Goal: Transaction & Acquisition: Purchase product/service

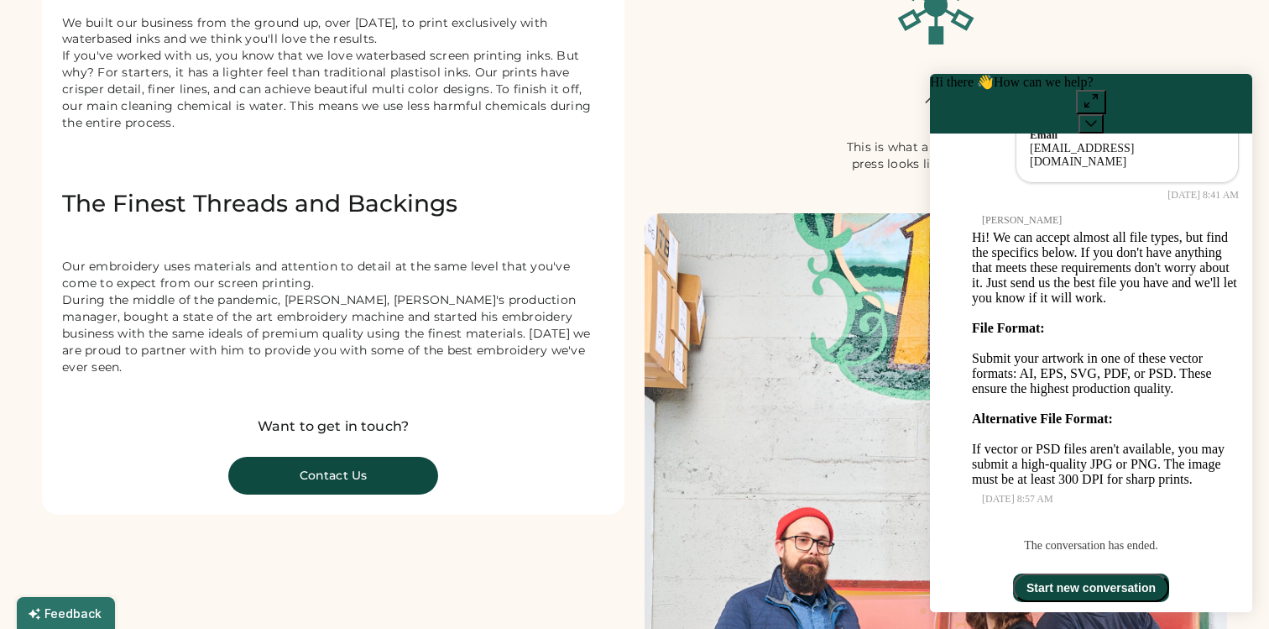
scroll to position [521, 0]
click at [1104, 114] on button at bounding box center [1091, 123] width 25 height 19
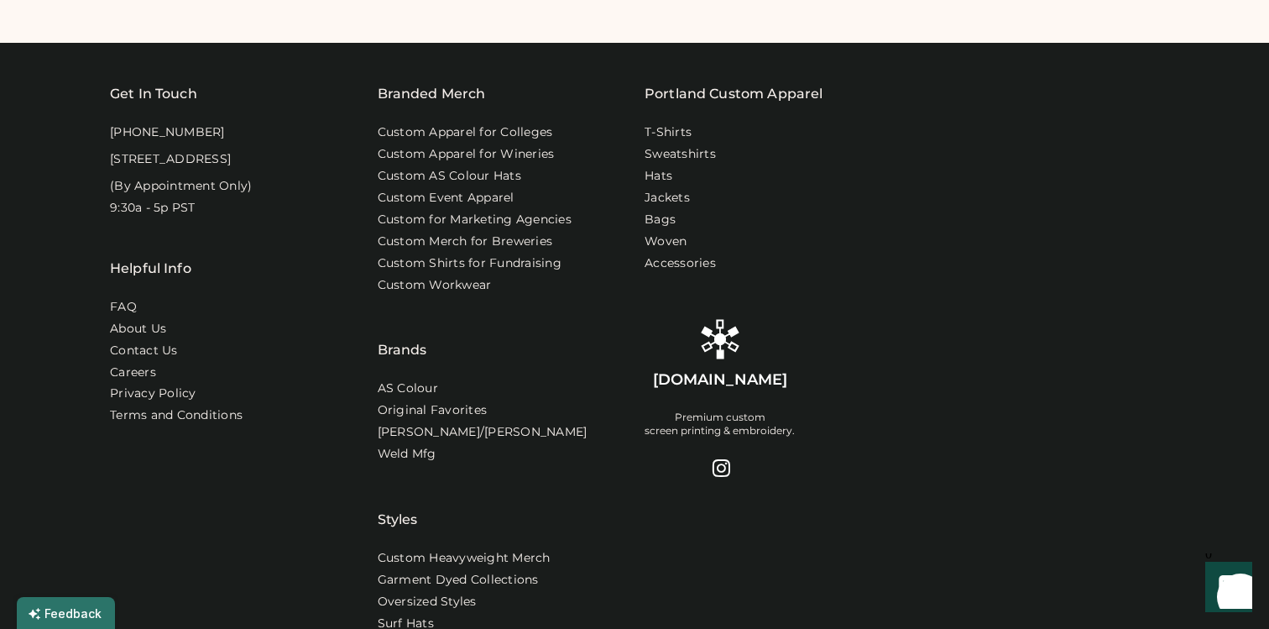
scroll to position [1504, 0]
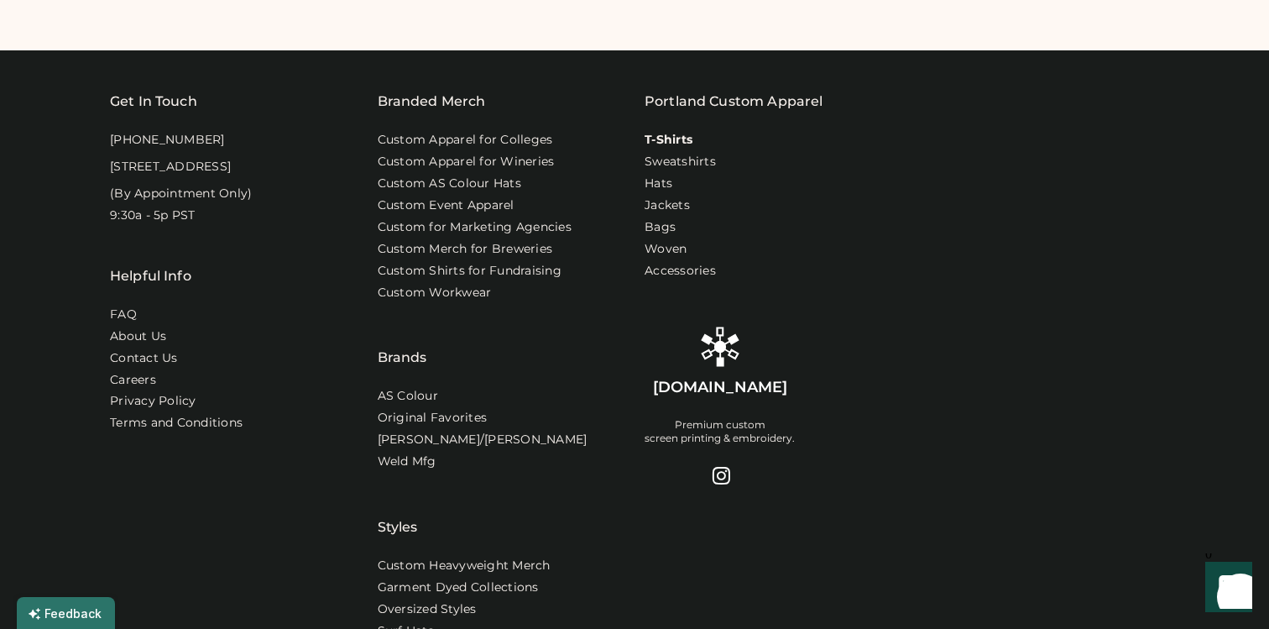
click at [681, 144] on link "T-Shirts" at bounding box center [669, 140] width 48 height 17
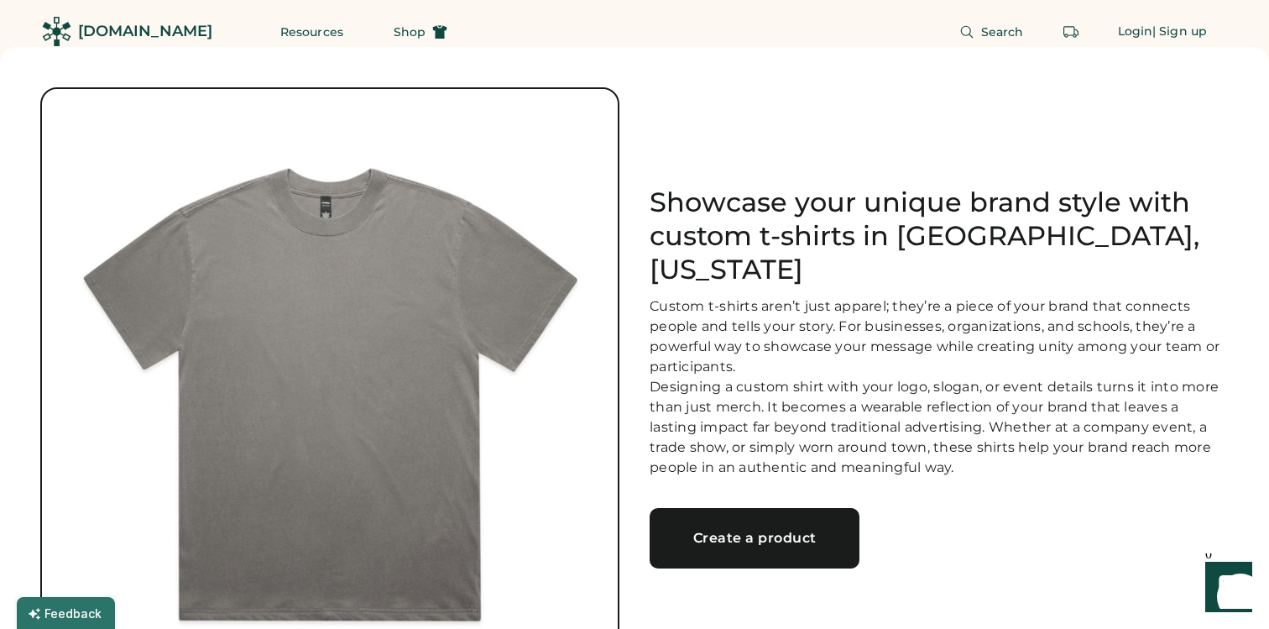
scroll to position [19, 0]
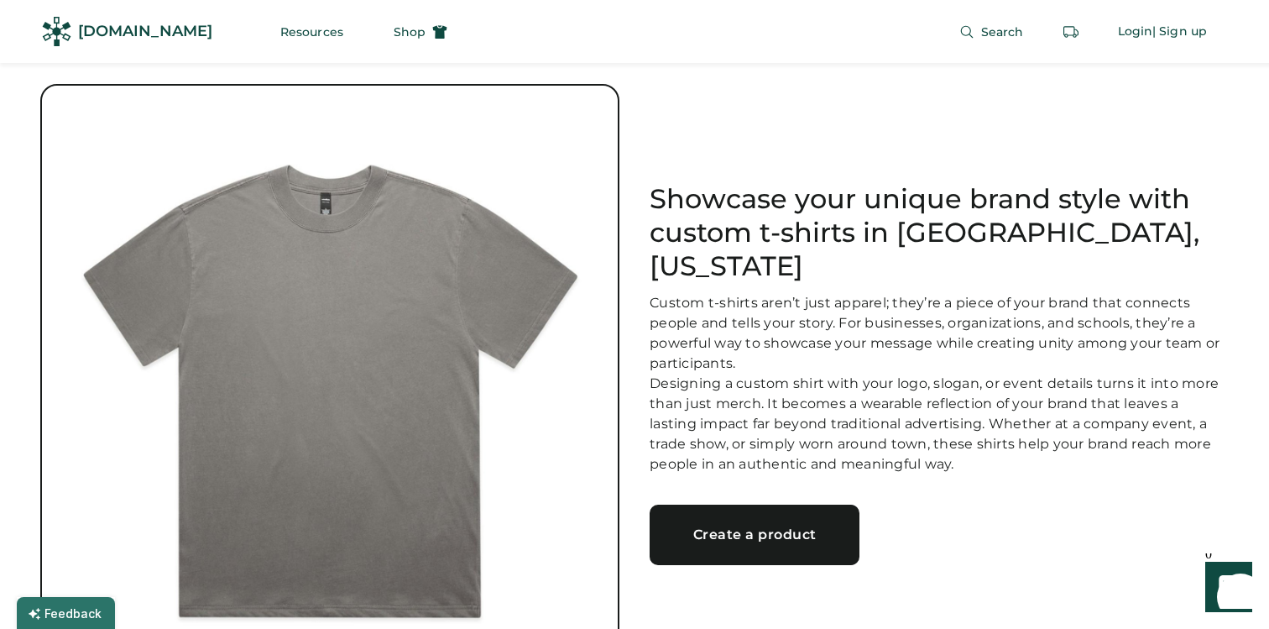
click at [332, 207] on img at bounding box center [330, 374] width 576 height 576
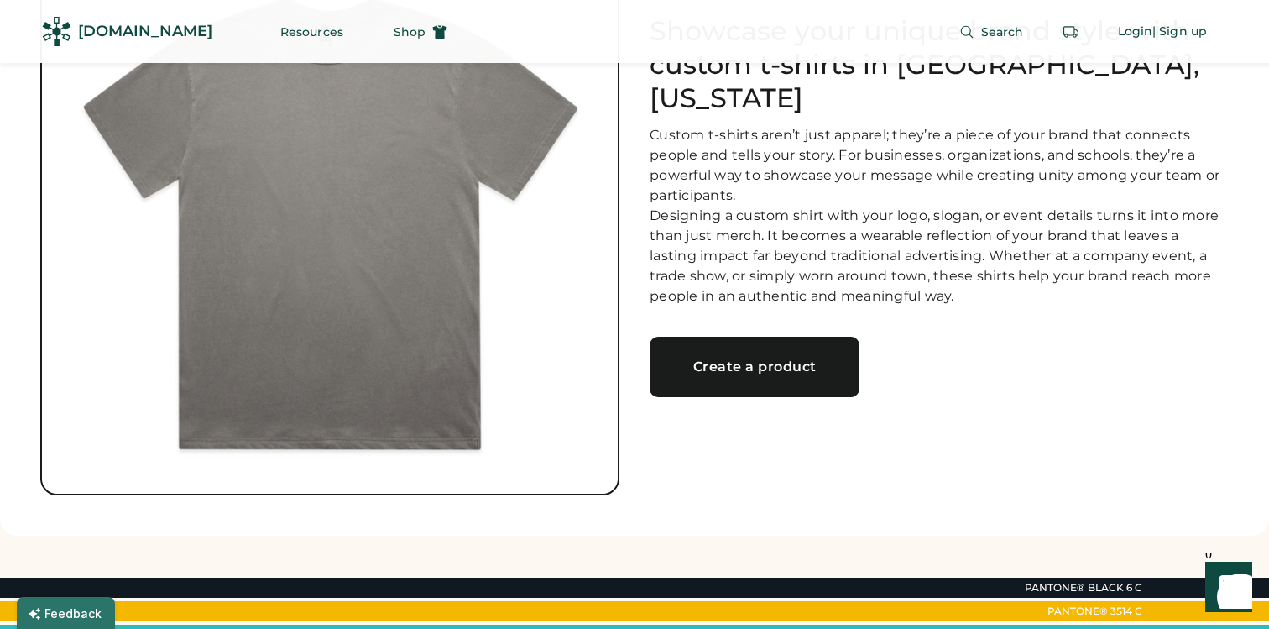
scroll to position [185, 0]
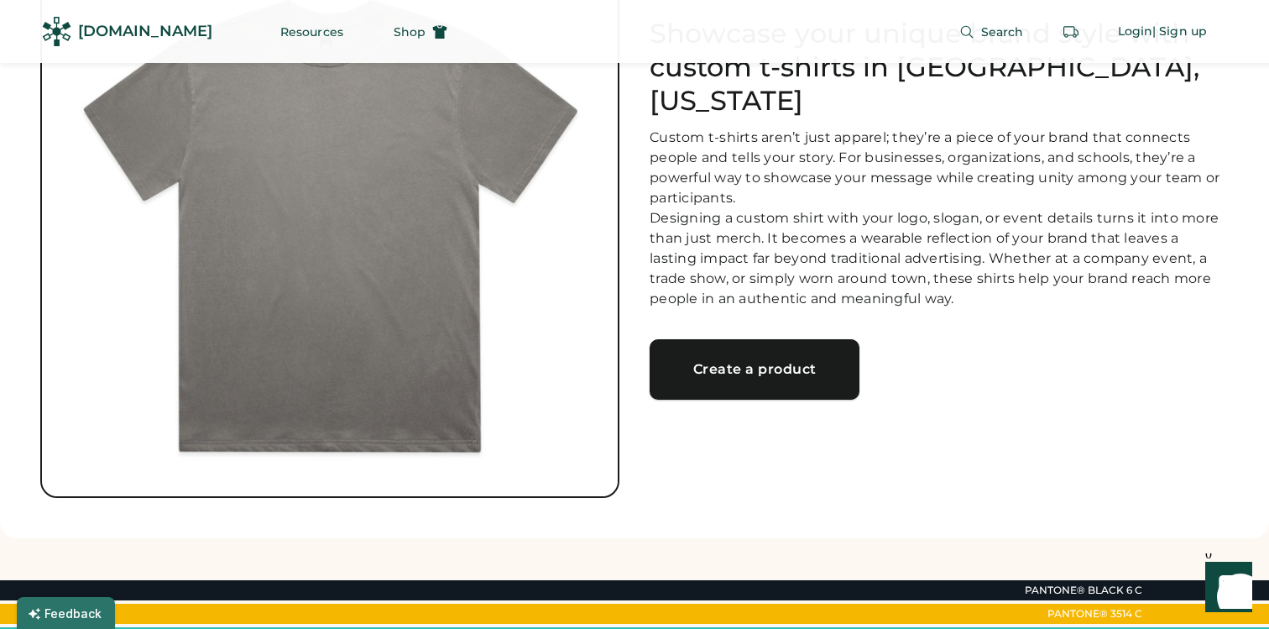
click at [730, 363] on div "Create a product" at bounding box center [755, 369] width 170 height 13
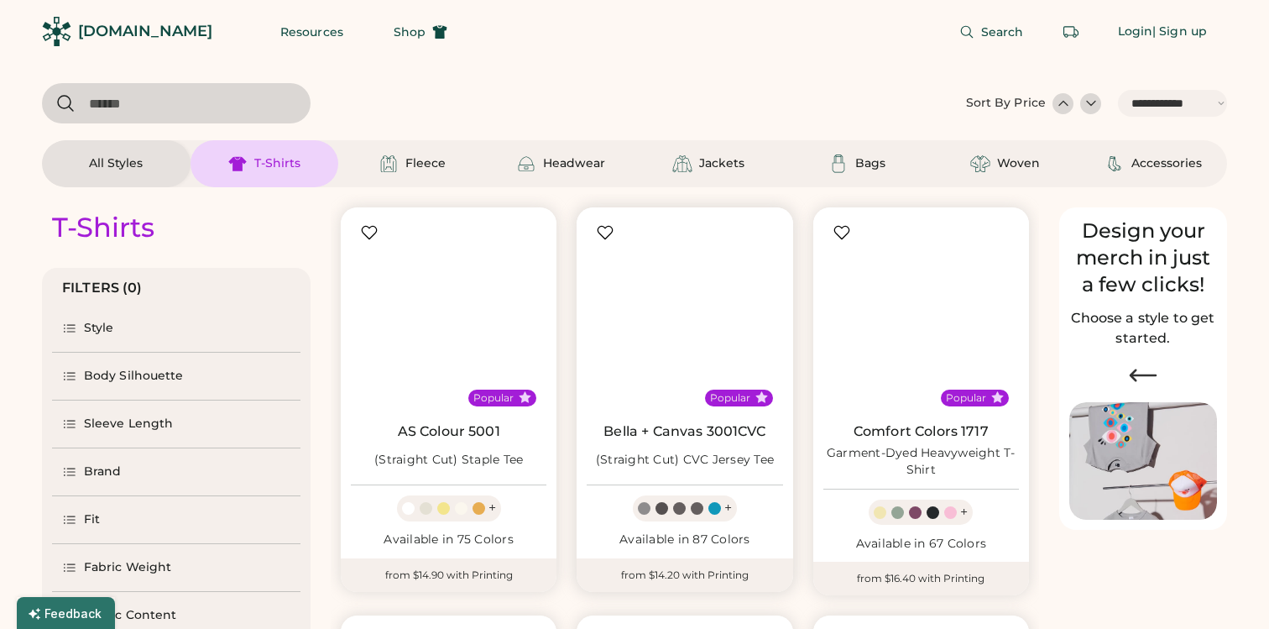
select select "*****"
select select "*"
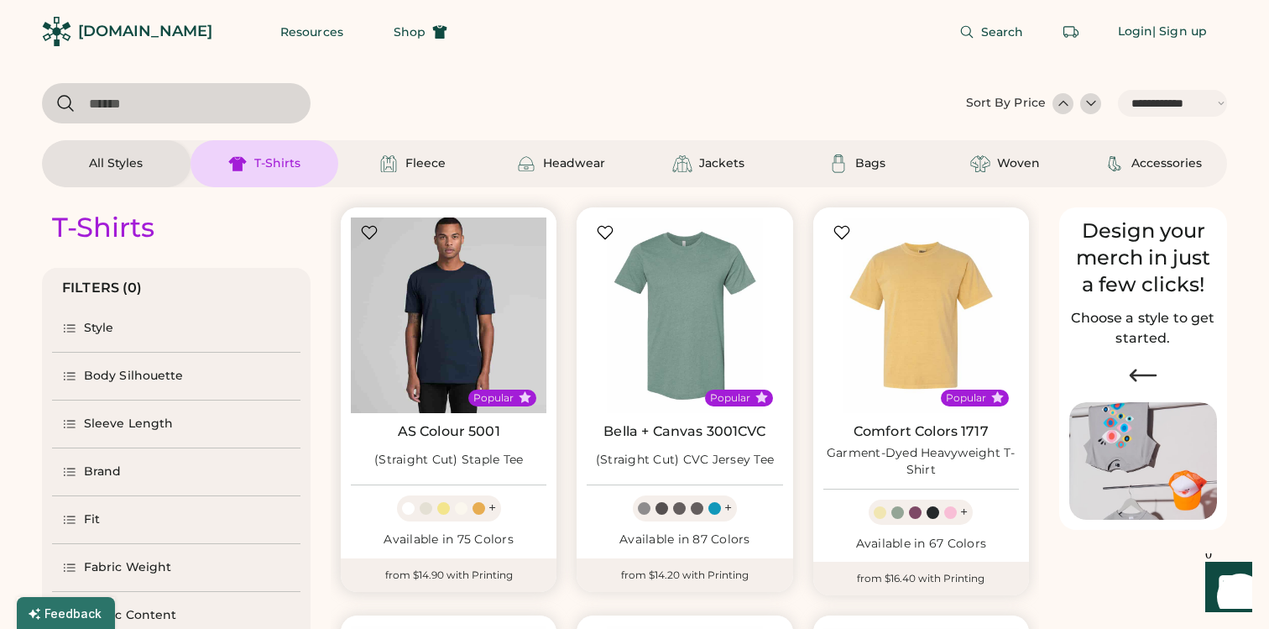
click at [447, 314] on img at bounding box center [449, 315] width 196 height 196
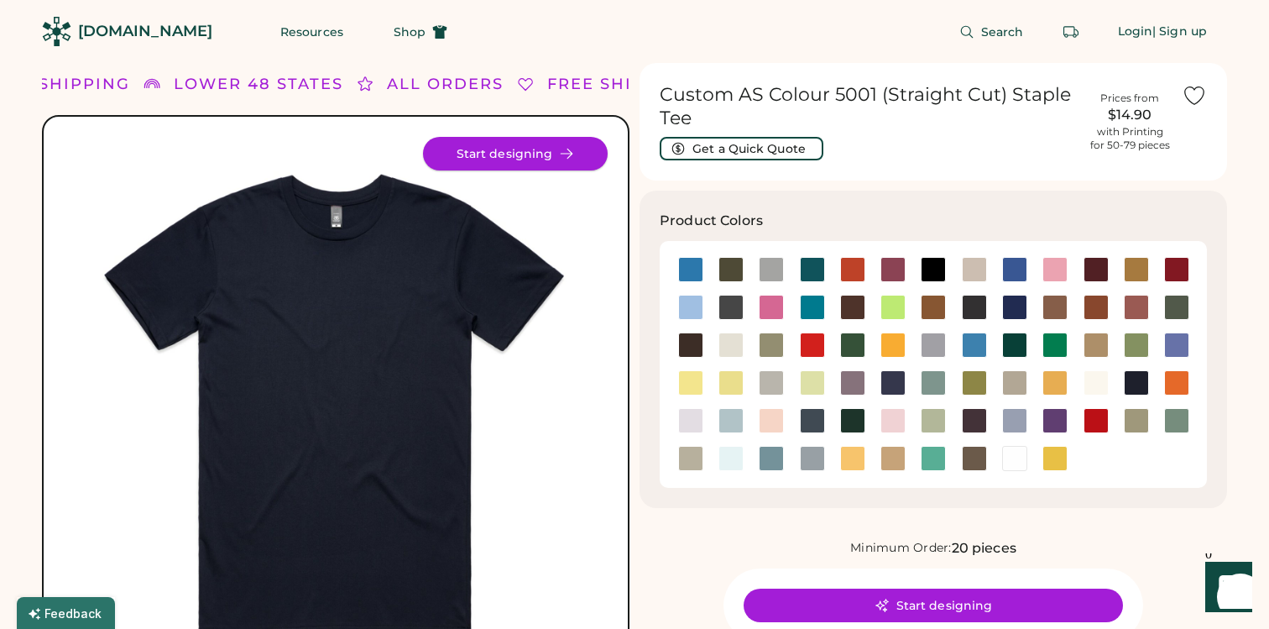
click at [534, 154] on button "Start designing" at bounding box center [515, 154] width 185 height 34
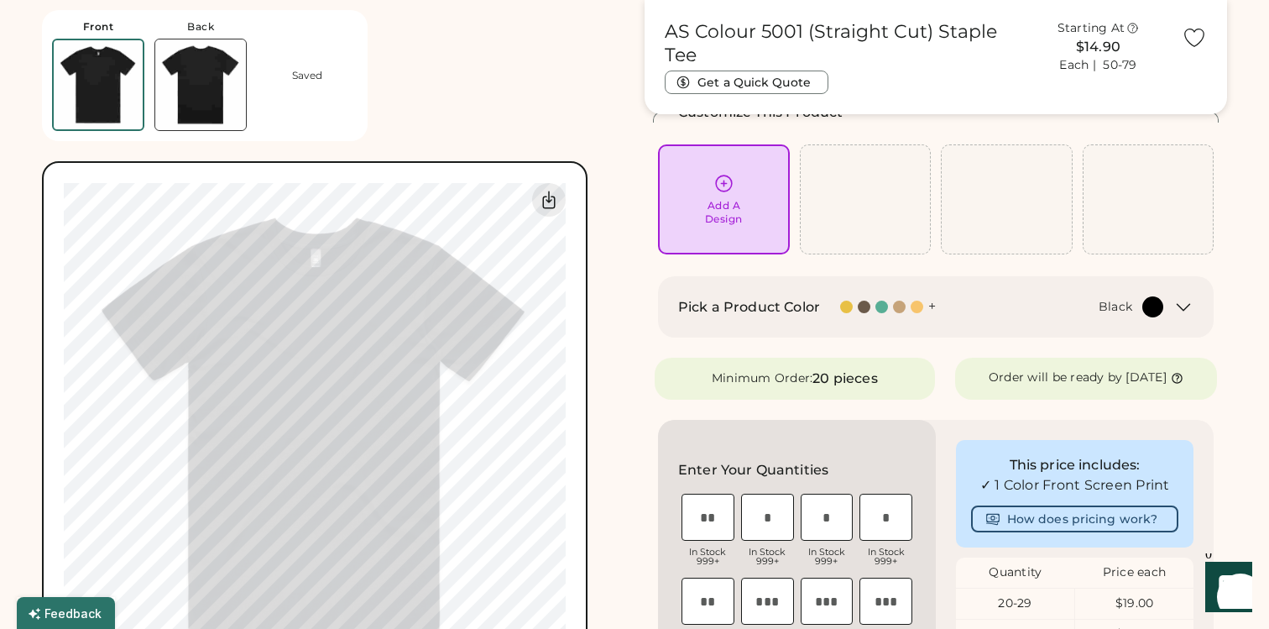
scroll to position [97, 0]
click at [1183, 306] on icon at bounding box center [1184, 306] width 20 height 20
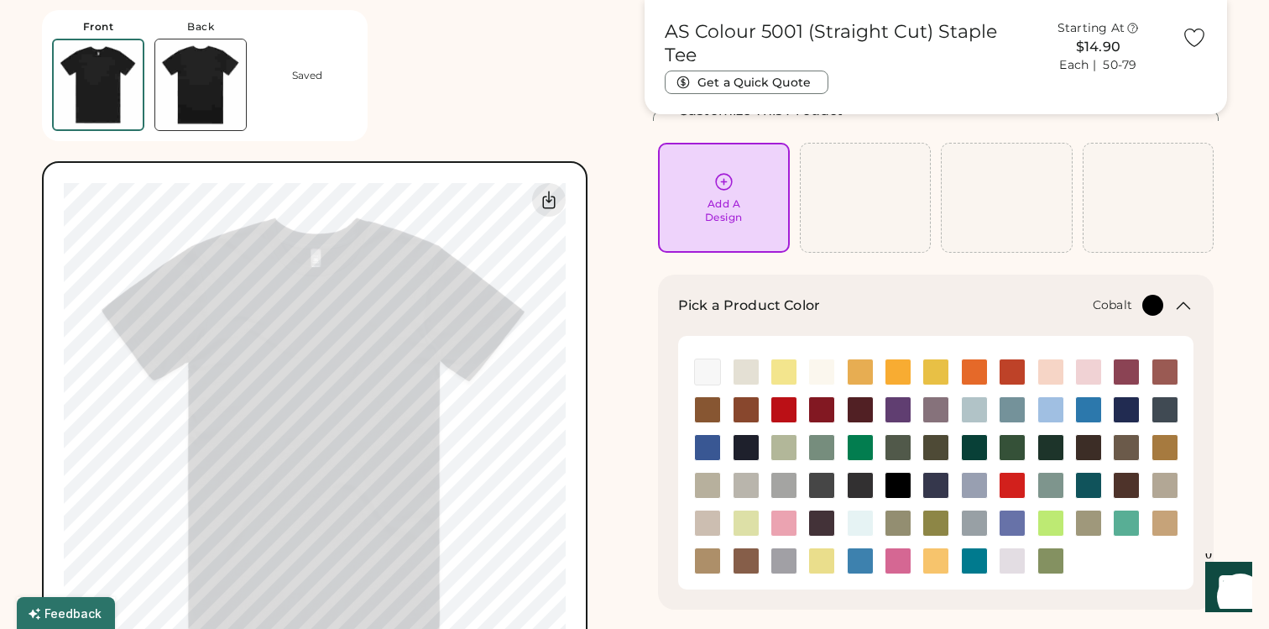
click at [1130, 408] on img at bounding box center [1126, 409] width 25 height 25
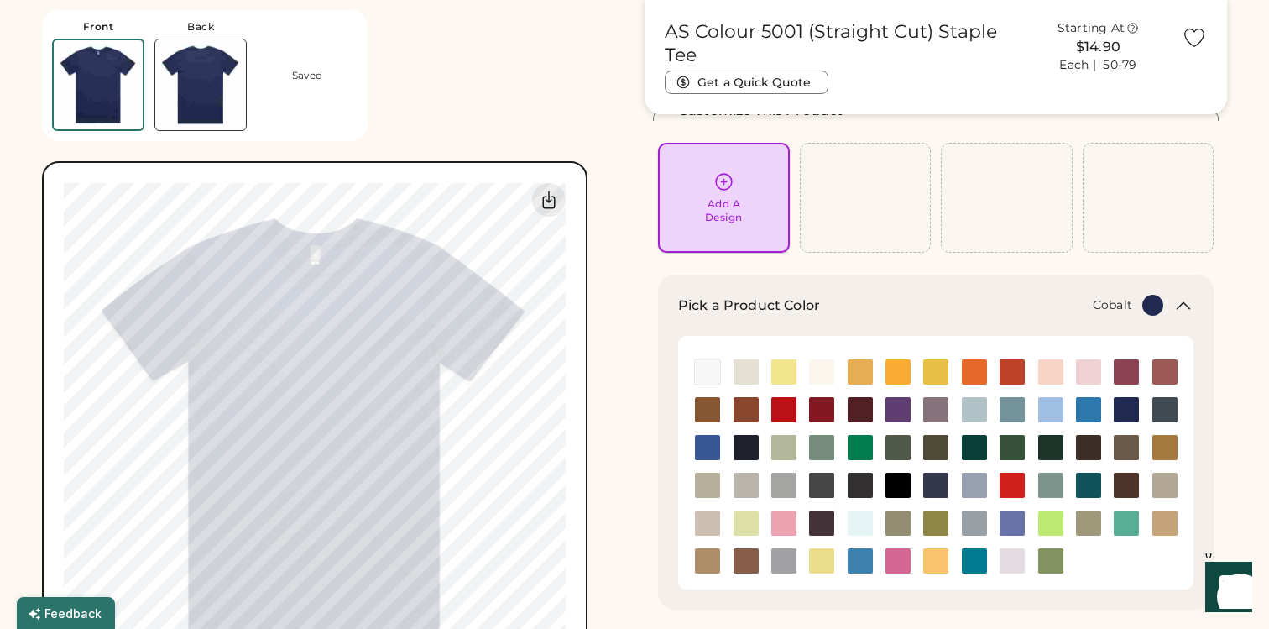
click at [725, 184] on icon at bounding box center [724, 181] width 21 height 21
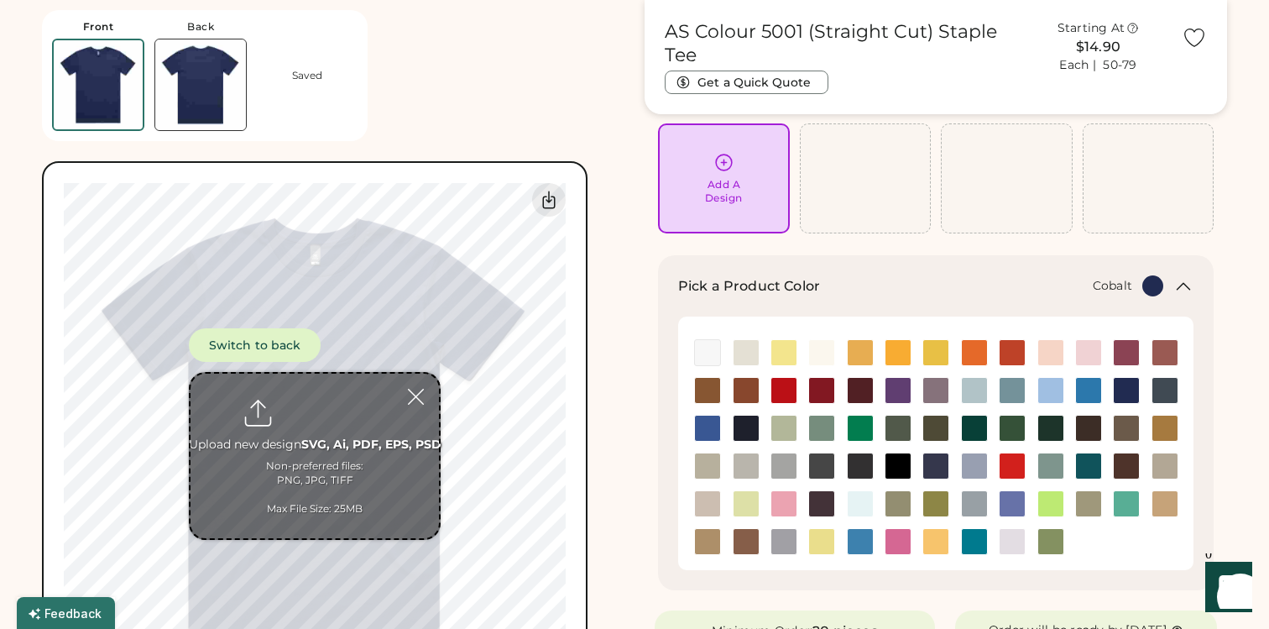
scroll to position [118, 0]
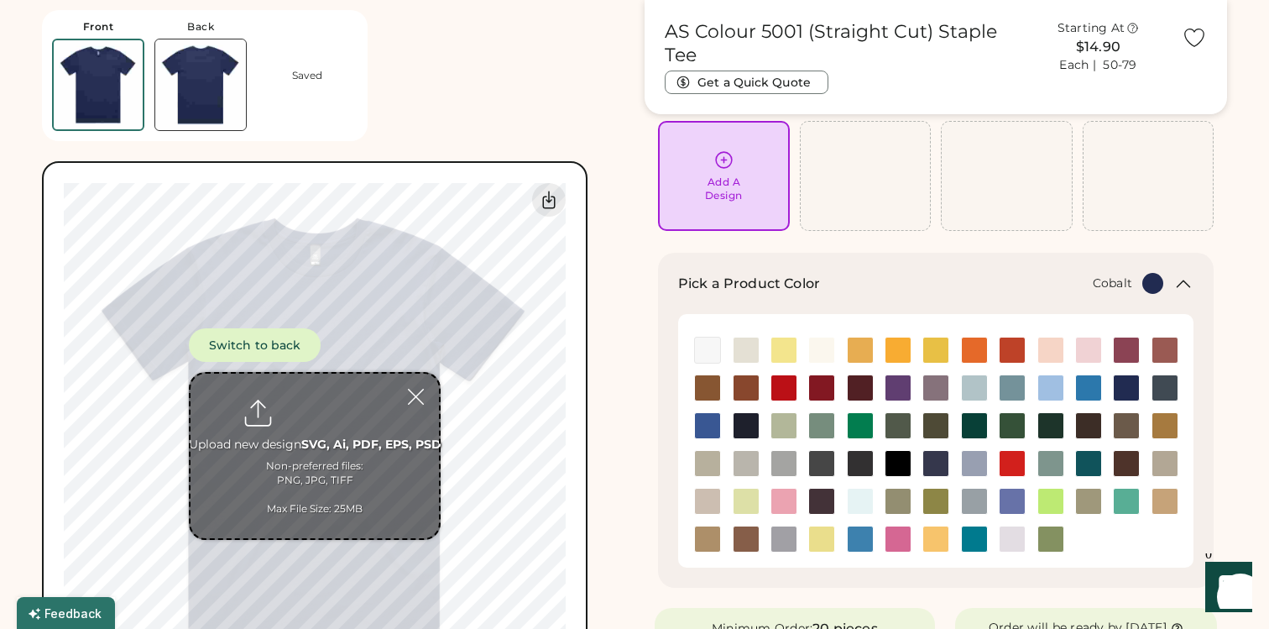
click at [319, 411] on input "file" at bounding box center [315, 456] width 249 height 165
type input "**********"
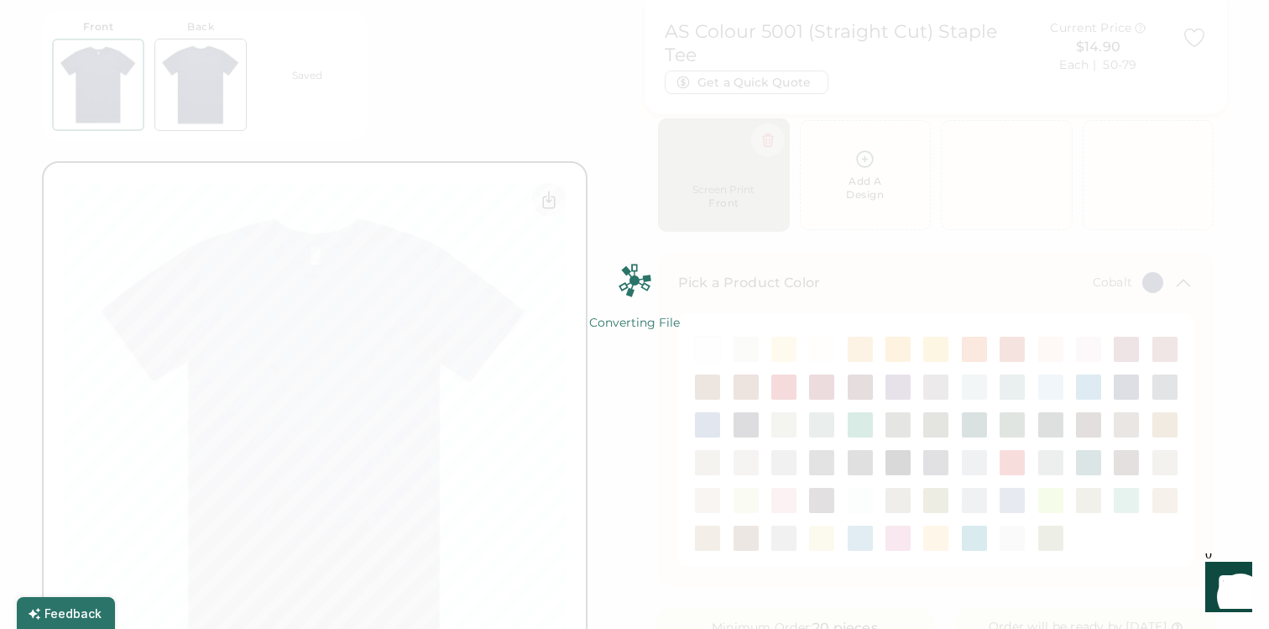
scroll to position [140, 0]
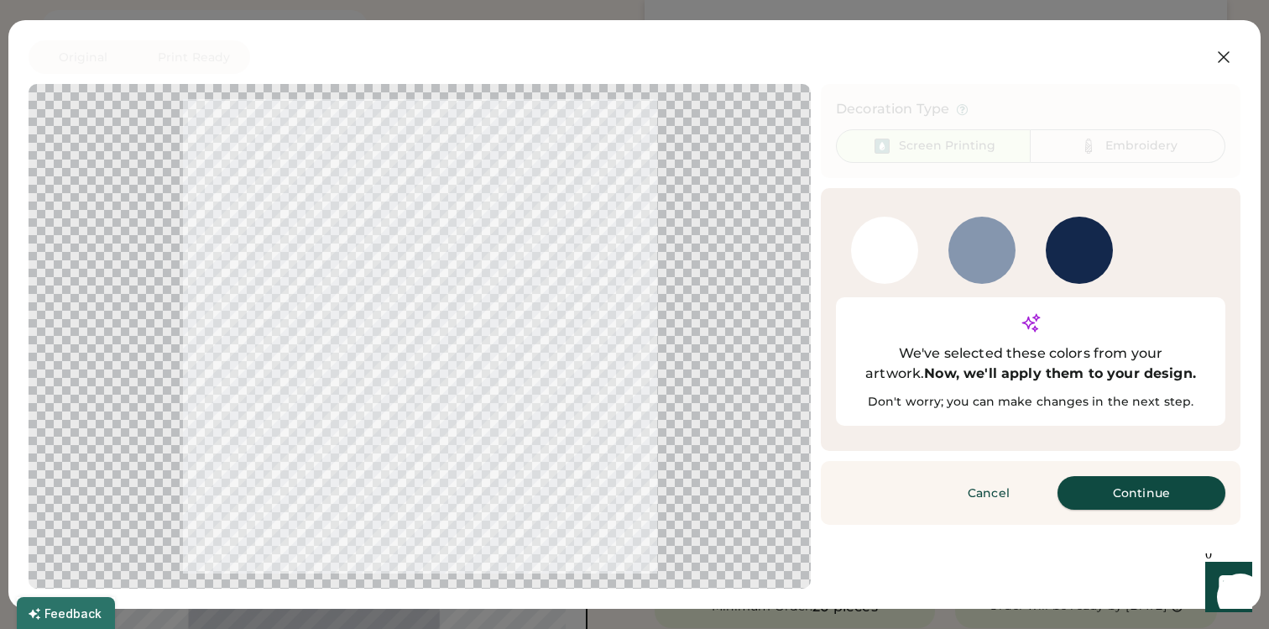
click at [1149, 476] on button "Continue" at bounding box center [1142, 493] width 168 height 34
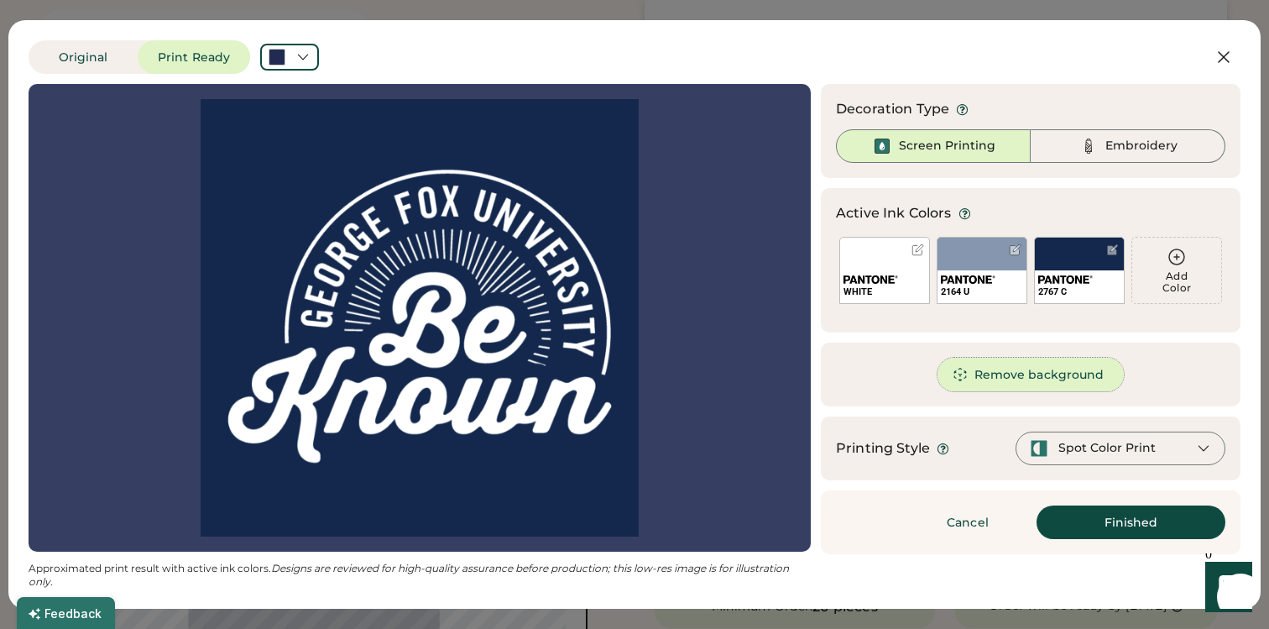
click at [976, 378] on button "Remove background" at bounding box center [1031, 375] width 187 height 34
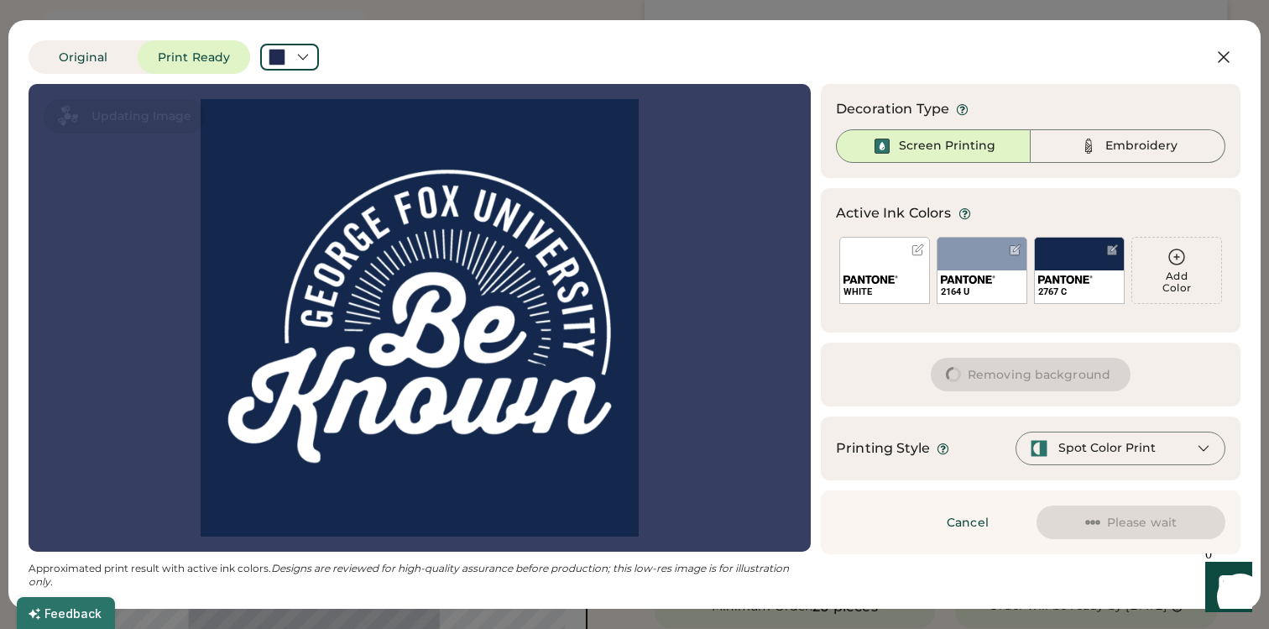
scroll to position [0, 0]
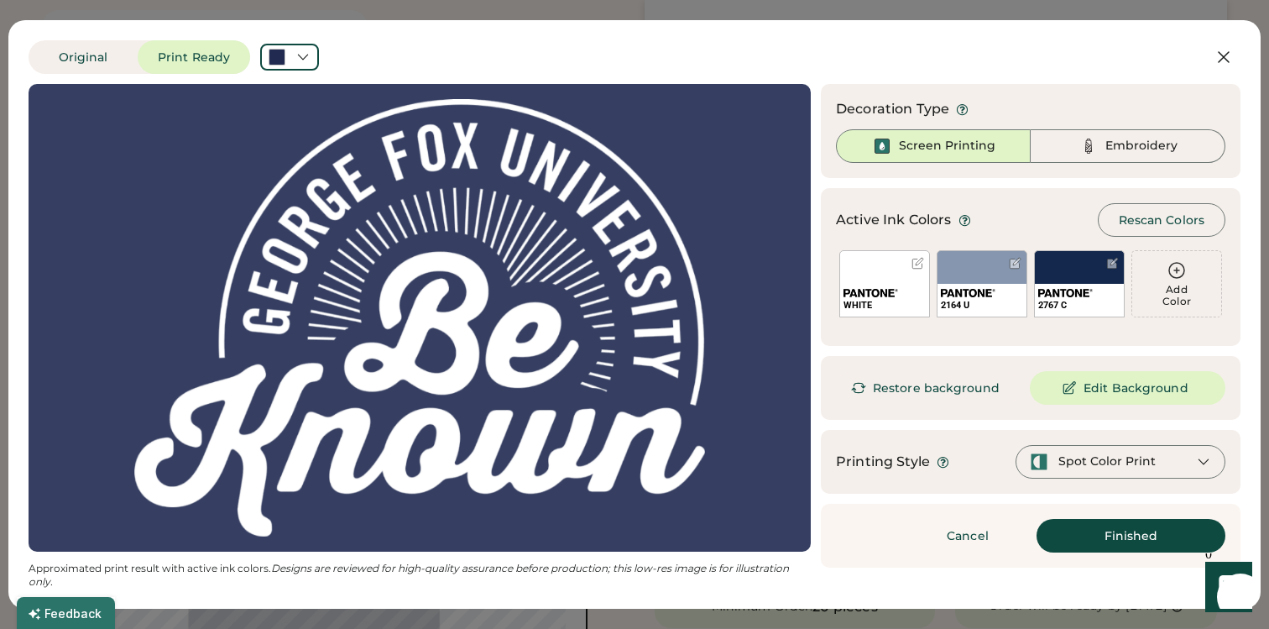
click at [1200, 462] on icon at bounding box center [1203, 461] width 15 height 15
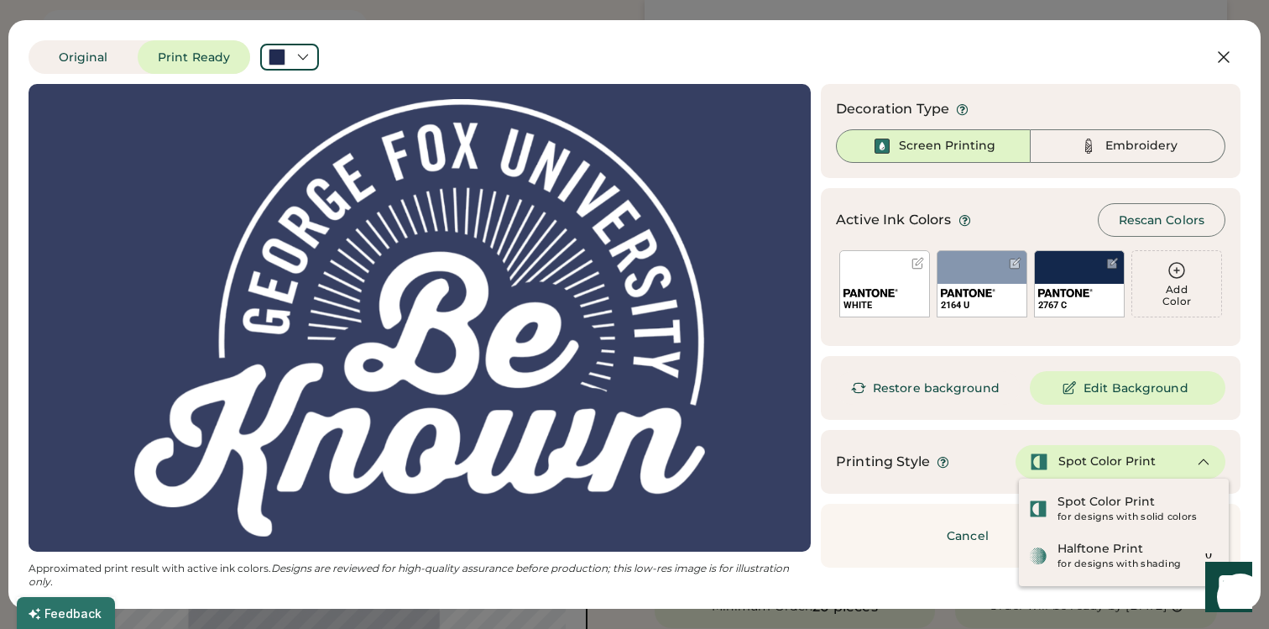
click at [1200, 462] on icon at bounding box center [1203, 461] width 15 height 15
click at [820, 495] on div "Updating Image Approximated print result with active ink colors. Designs are re…" at bounding box center [635, 336] width 1212 height 505
click at [949, 581] on div "Updating Image Approximated print result with active ink colors. Designs are re…" at bounding box center [635, 336] width 1212 height 505
click at [1211, 463] on div "Spot Color Print" at bounding box center [1121, 462] width 210 height 34
click at [1195, 458] on div "Spot Color Print" at bounding box center [1121, 462] width 210 height 34
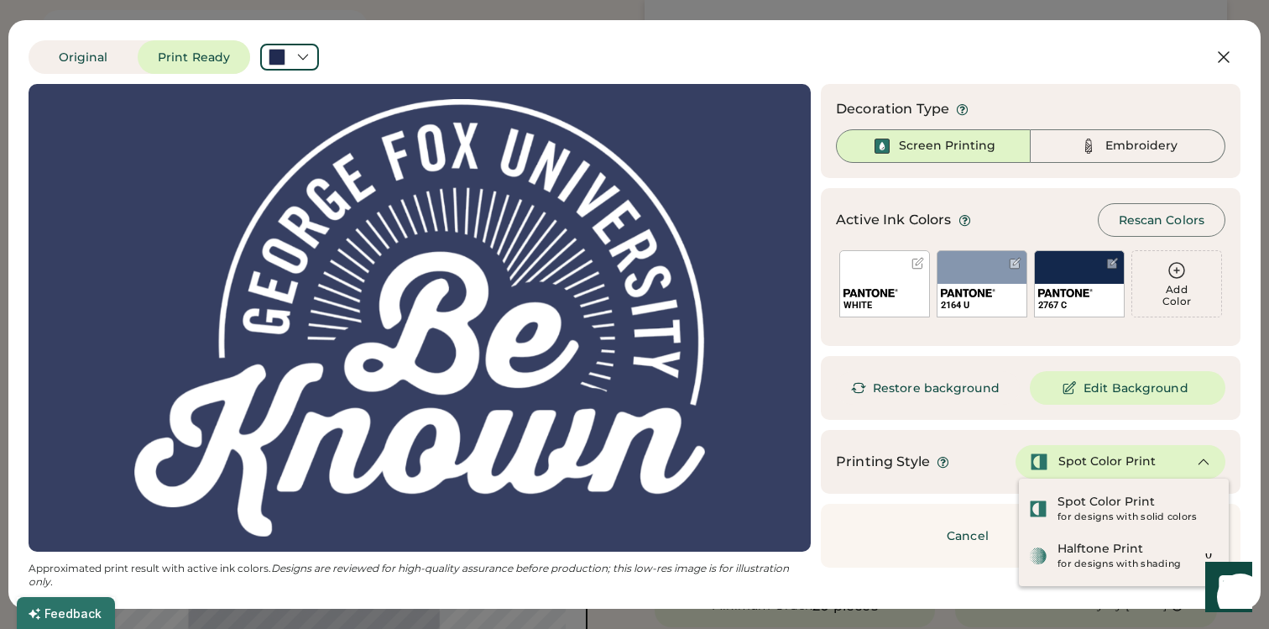
scroll to position [140, 0]
click at [976, 563] on div "Cancel Finished Continue" at bounding box center [1031, 536] width 420 height 64
click at [987, 589] on div "Original Print Ready Updating Image Approximated print result with active ink c…" at bounding box center [634, 314] width 1253 height 589
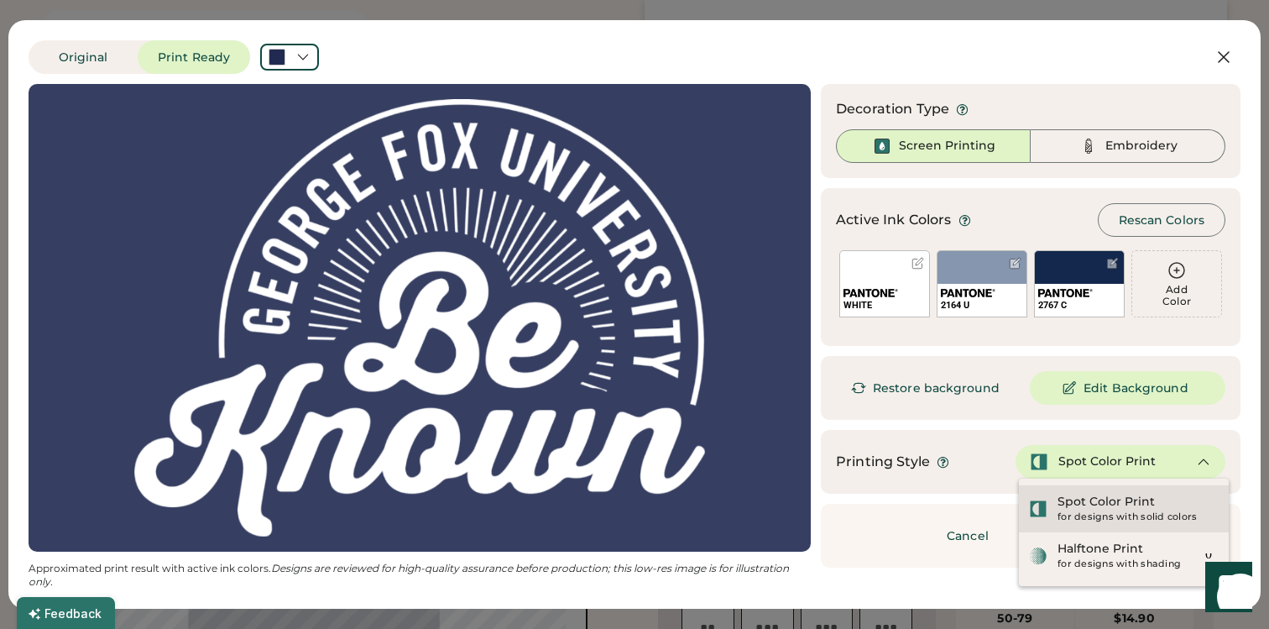
scroll to position [426, 0]
click at [1128, 506] on div "Spot Color Print" at bounding box center [1106, 502] width 97 height 17
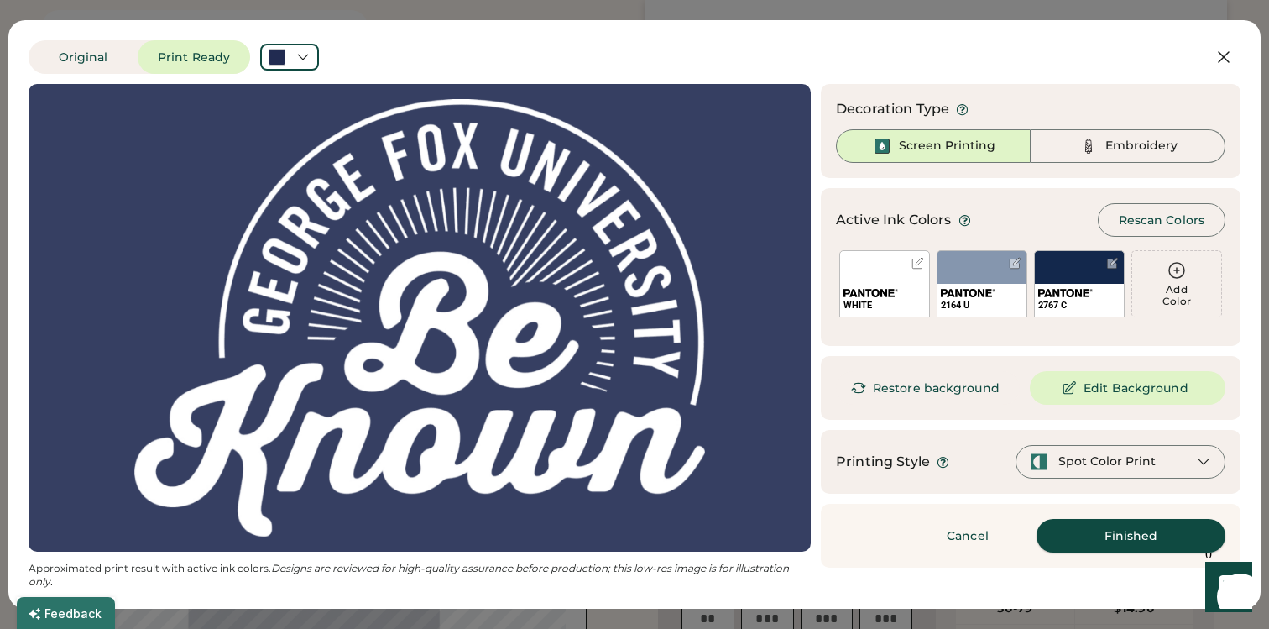
click at [1129, 534] on button "Finished" at bounding box center [1131, 536] width 189 height 34
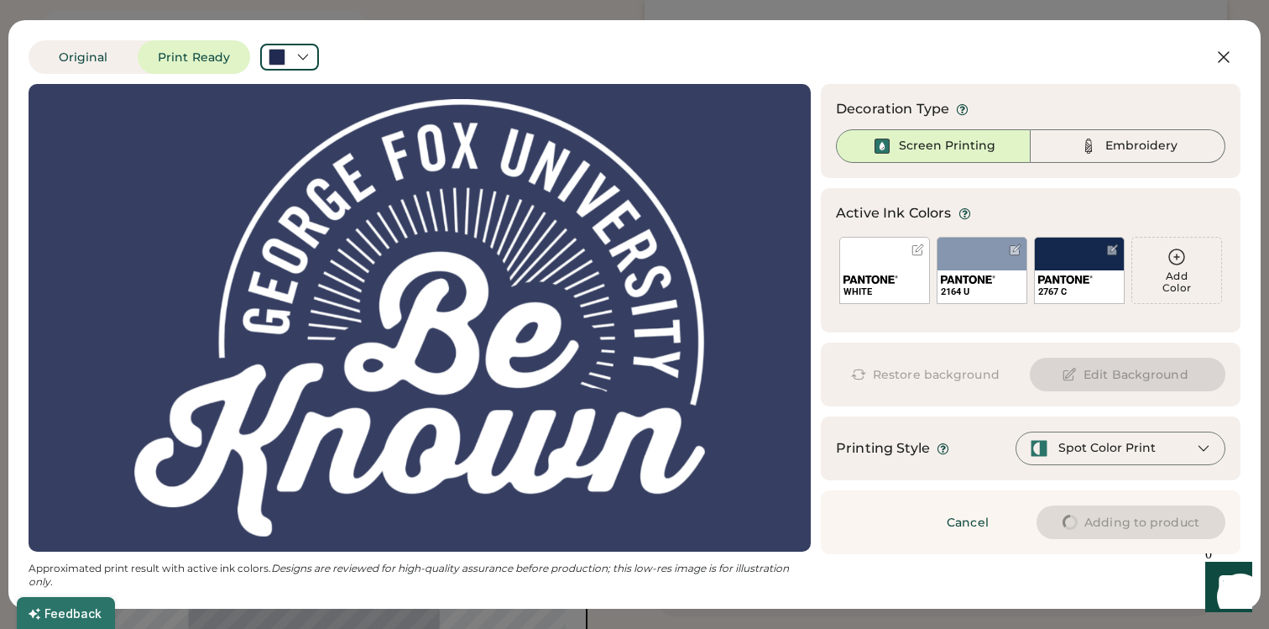
type input "****"
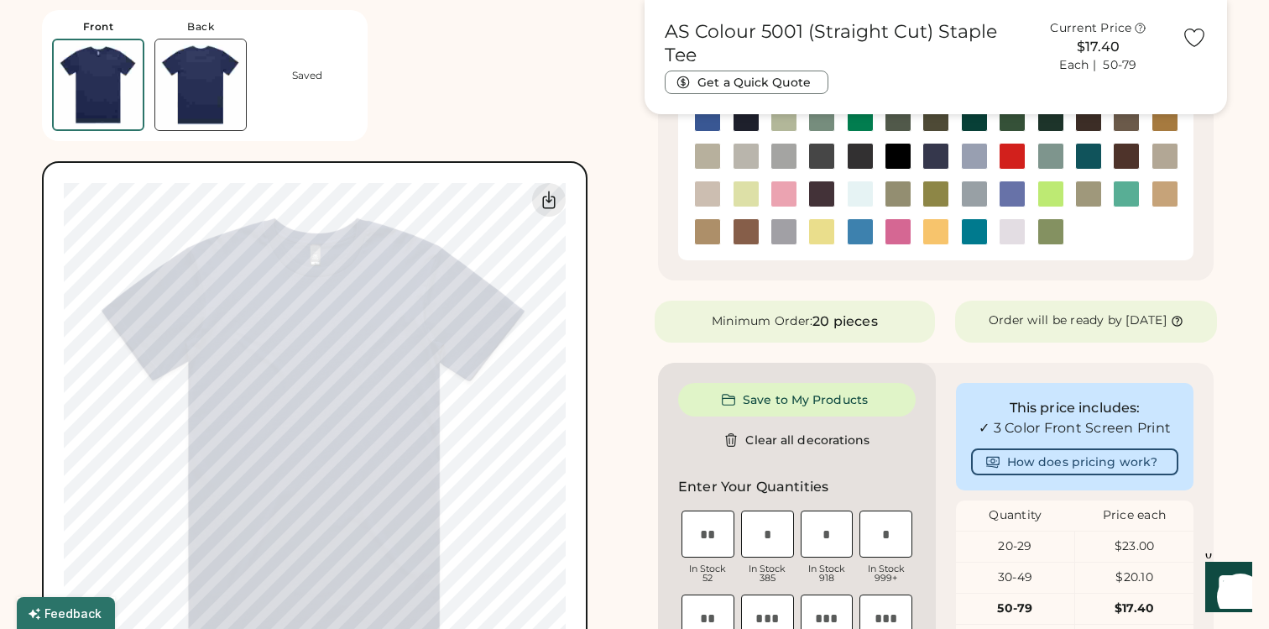
type input "****"
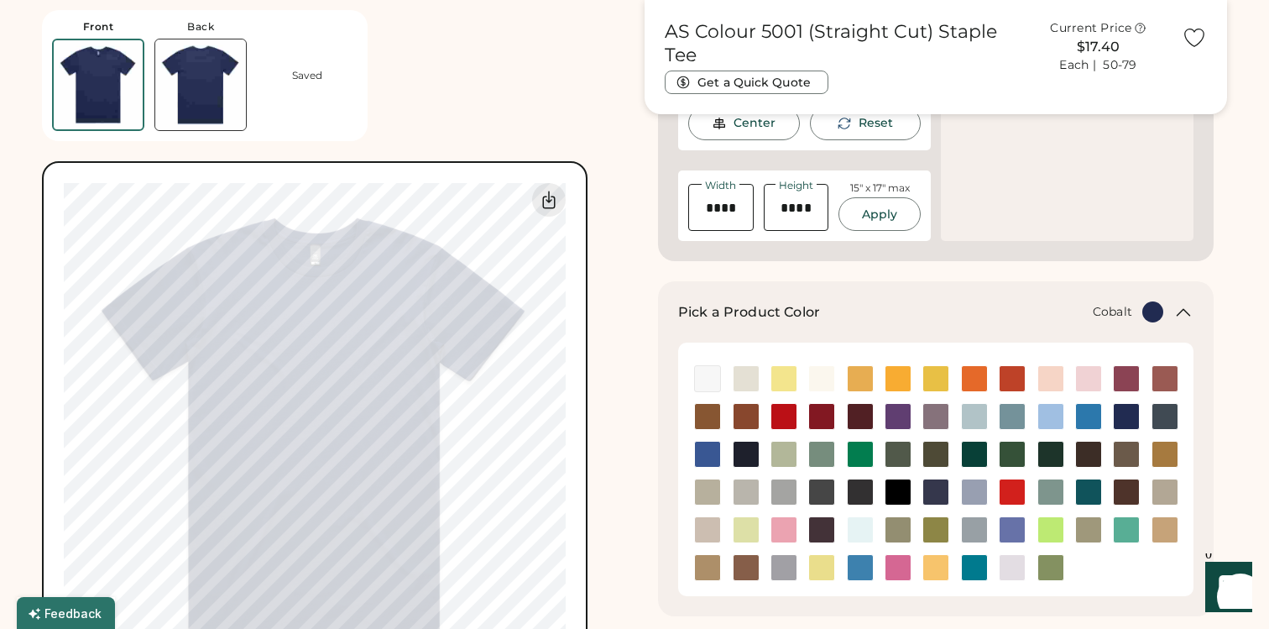
type input "****"
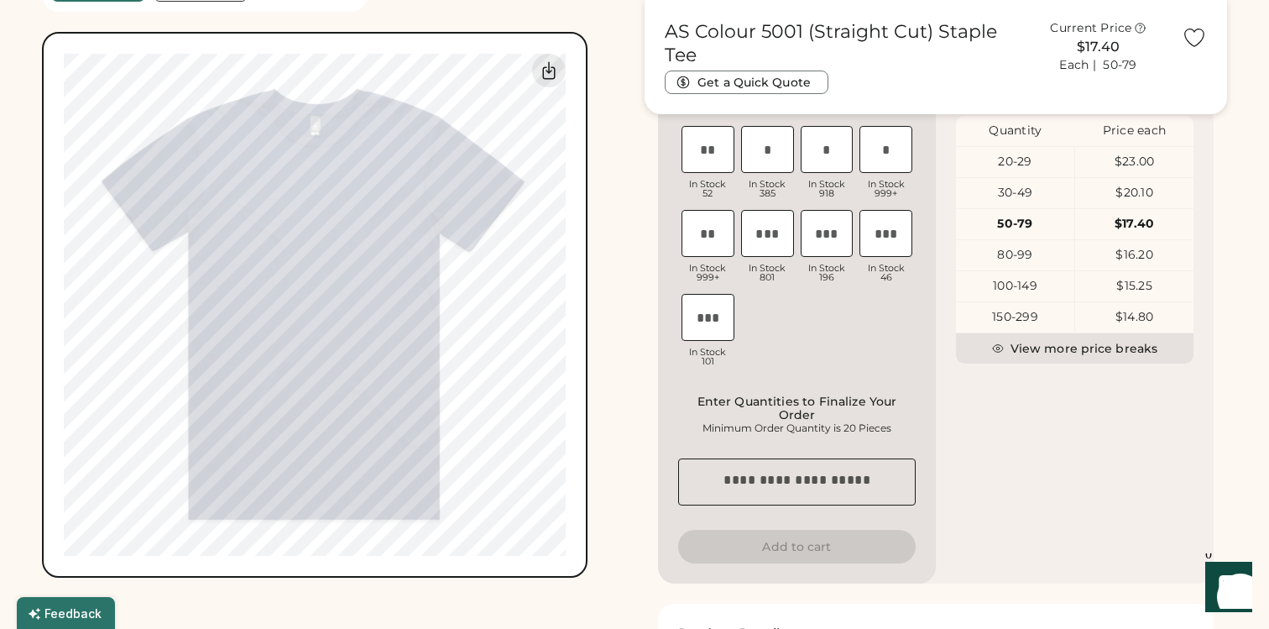
scroll to position [799, 0]
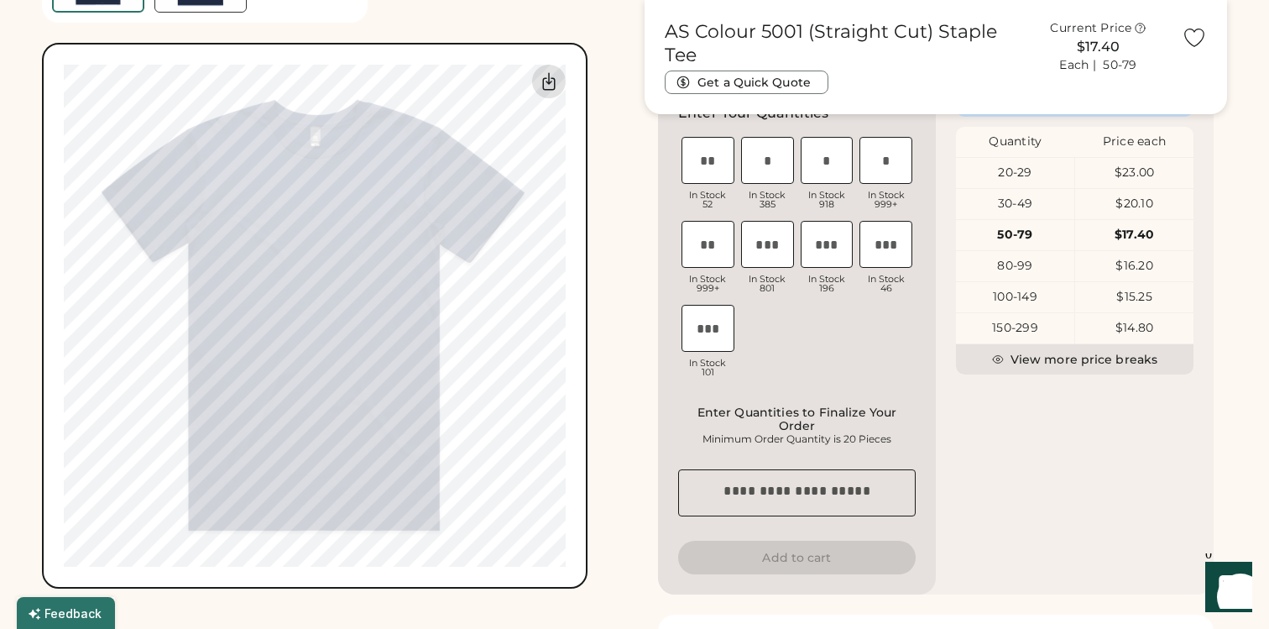
click at [549, 79] on icon at bounding box center [549, 81] width 20 height 20
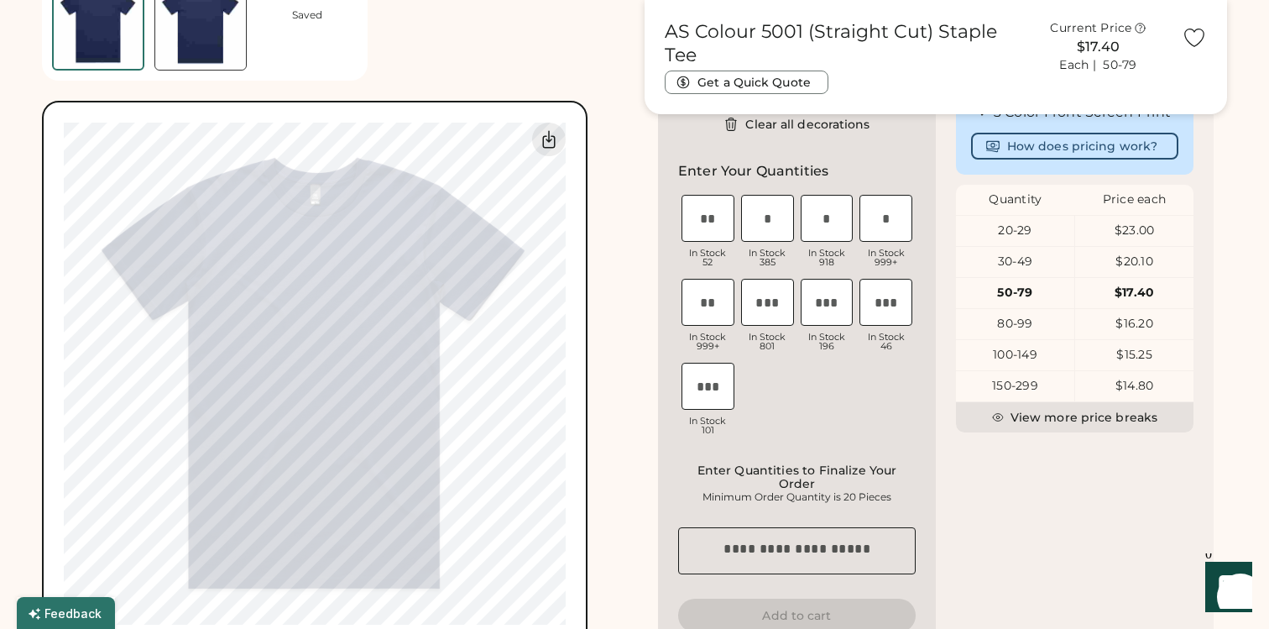
scroll to position [0, 0]
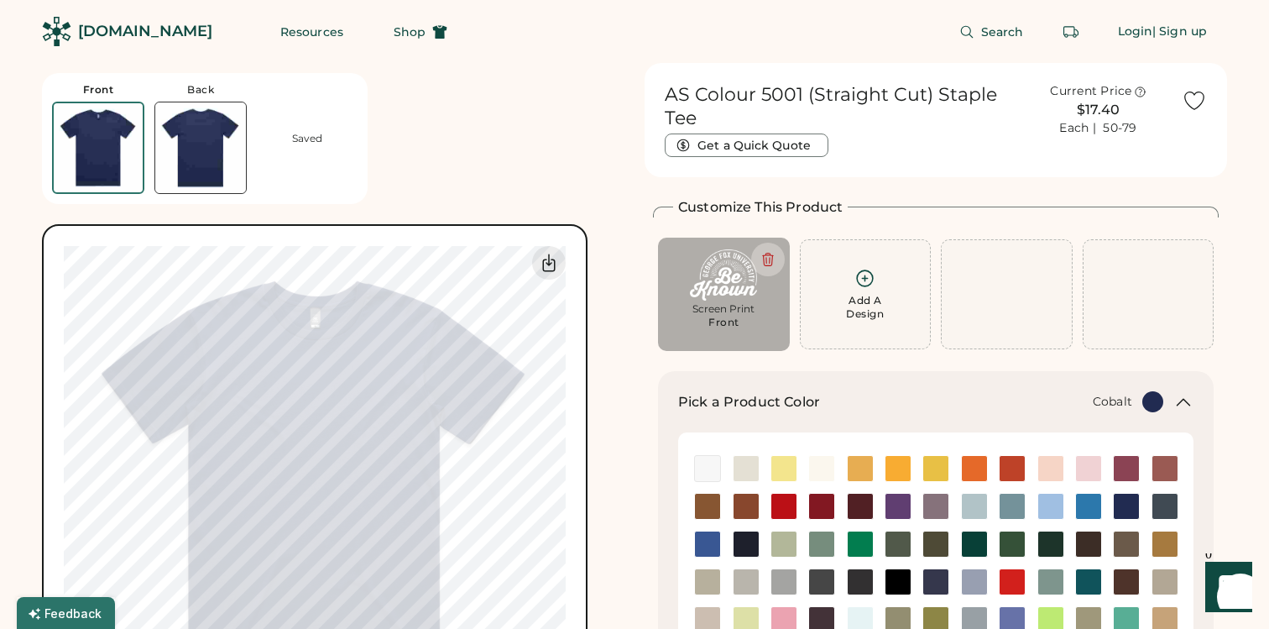
click at [542, 121] on div "Front Back Saved Switch to back Upload new design SVG, Ai, PDF, EPS, PSD Non-pr…" at bounding box center [333, 416] width 583 height 707
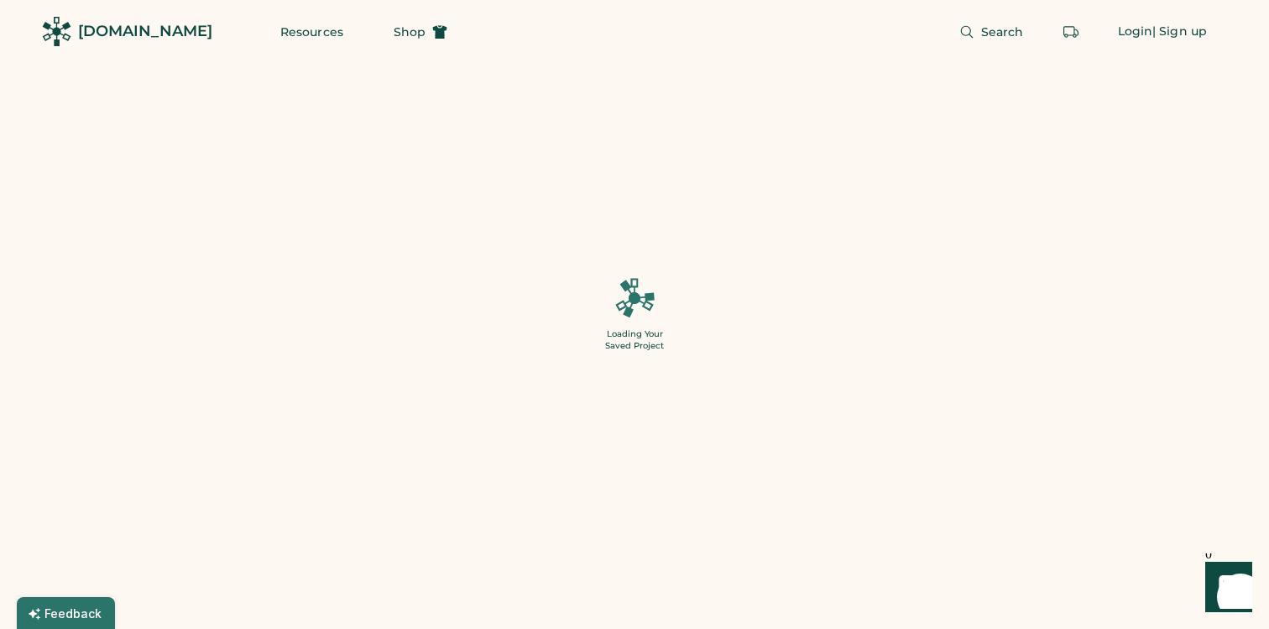
click at [140, 35] on div "[DOMAIN_NAME]" at bounding box center [145, 31] width 134 height 21
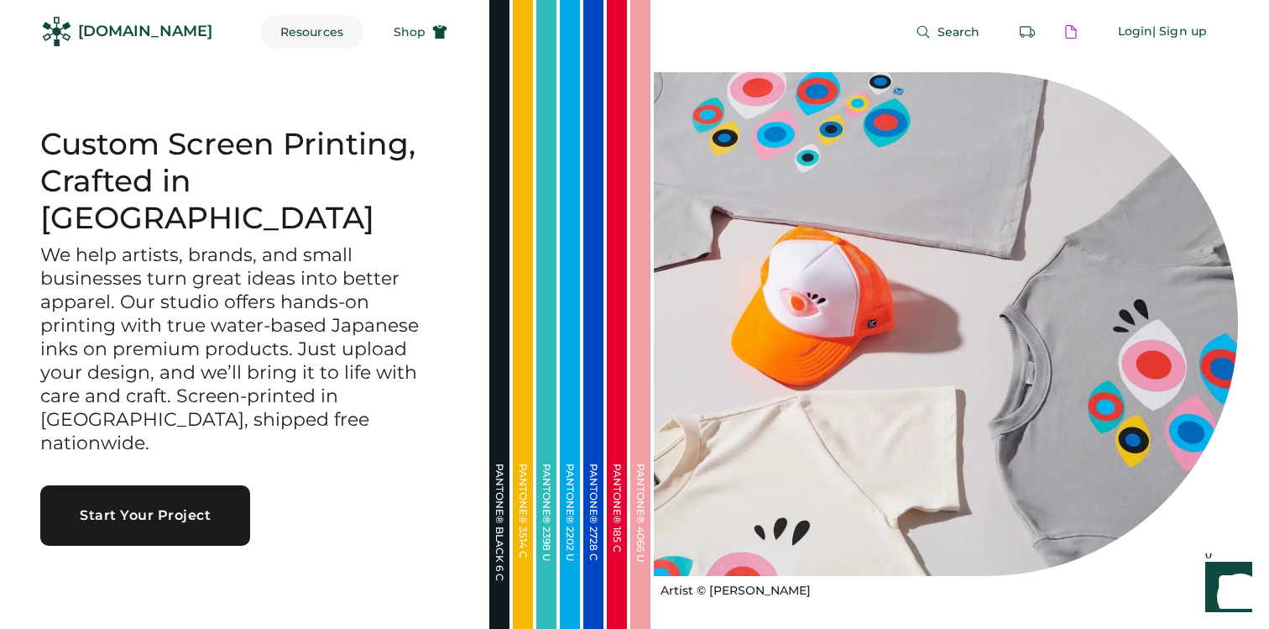
click at [296, 34] on button "Resources" at bounding box center [311, 32] width 103 height 34
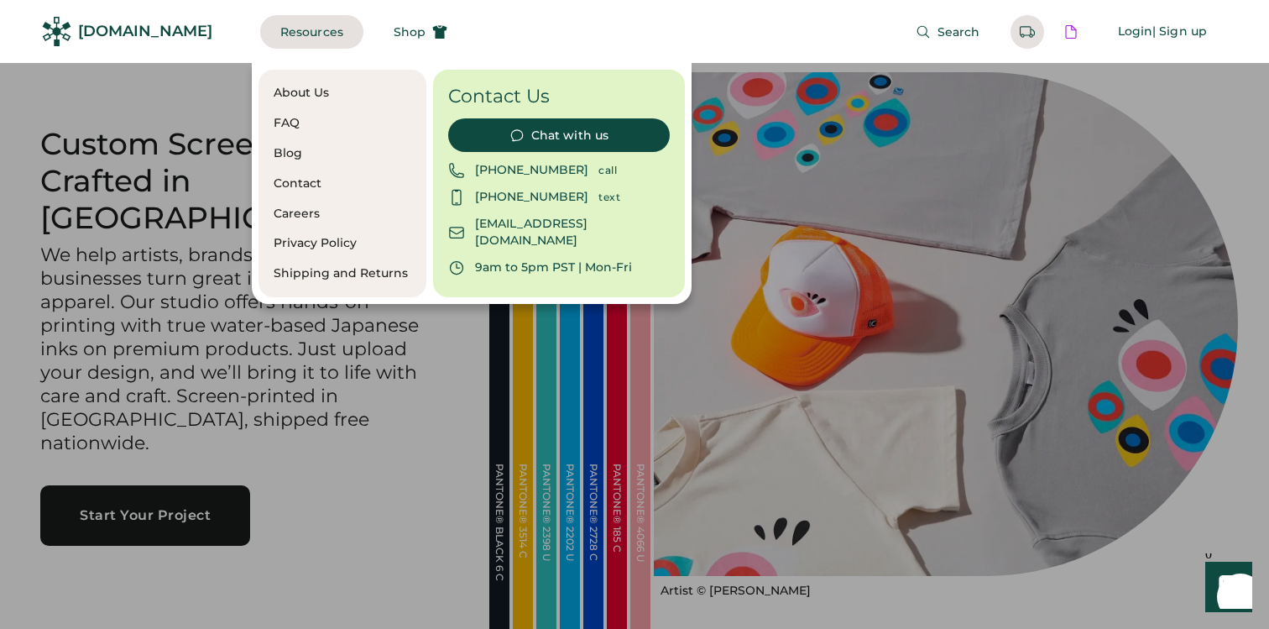
click at [188, 480] on div at bounding box center [634, 314] width 1269 height 629
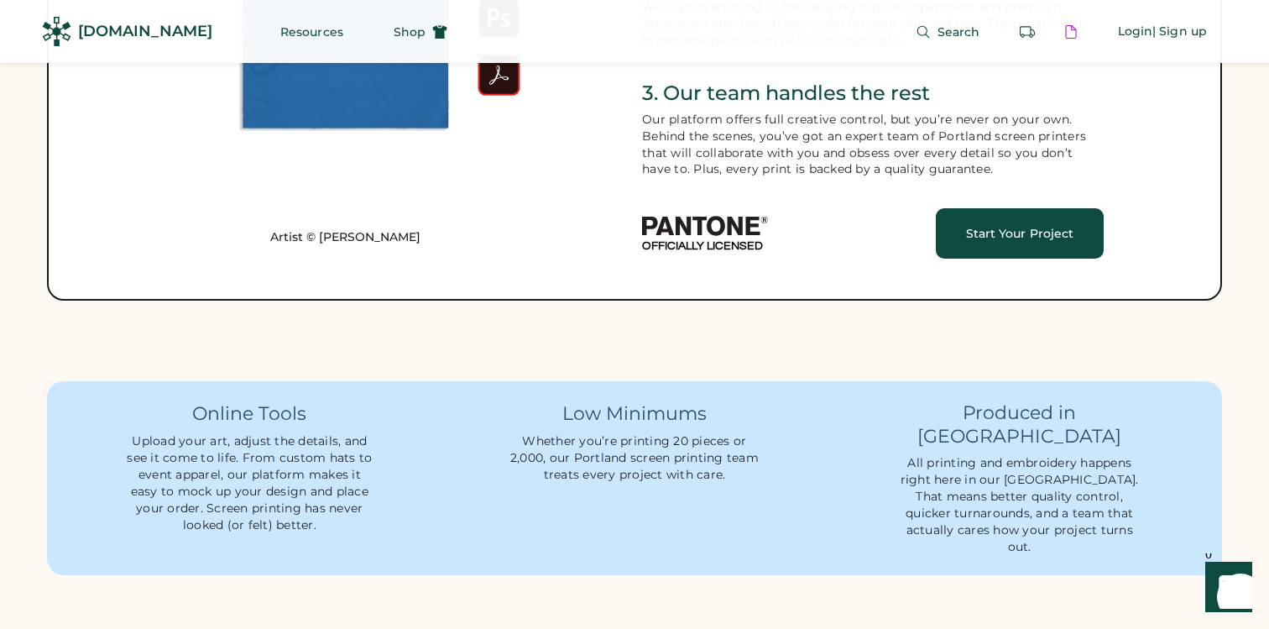
scroll to position [1069, 0]
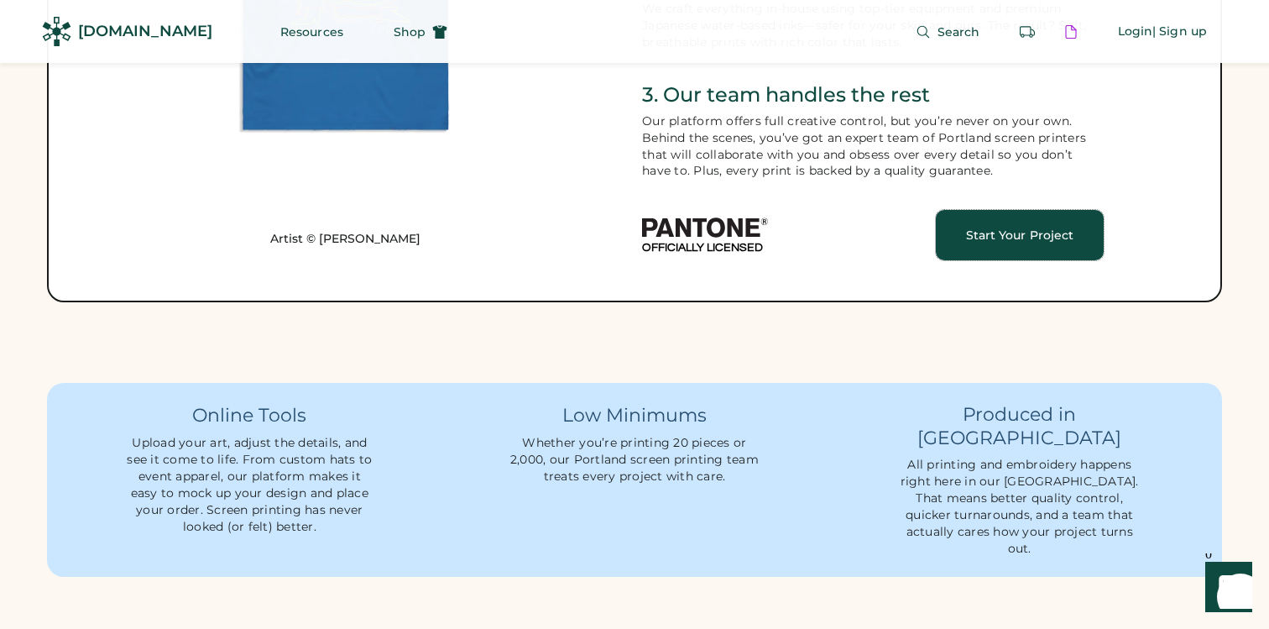
click at [985, 240] on div "Start Your Project" at bounding box center [1020, 235] width 128 height 12
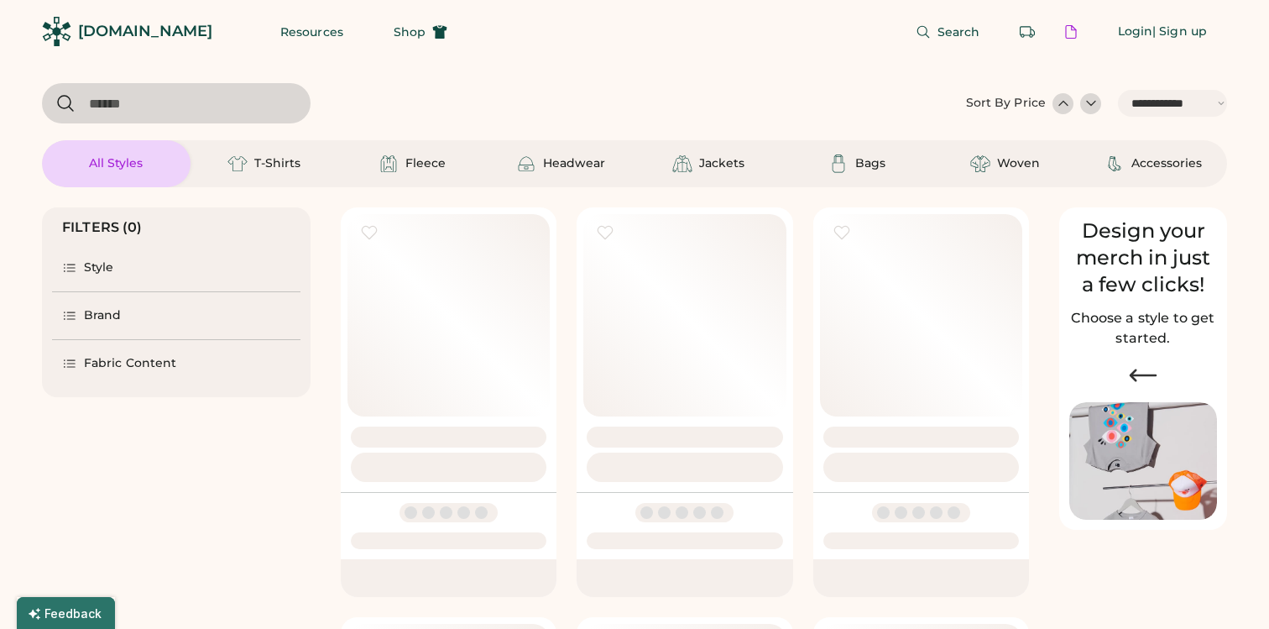
select select "*****"
select select "*"
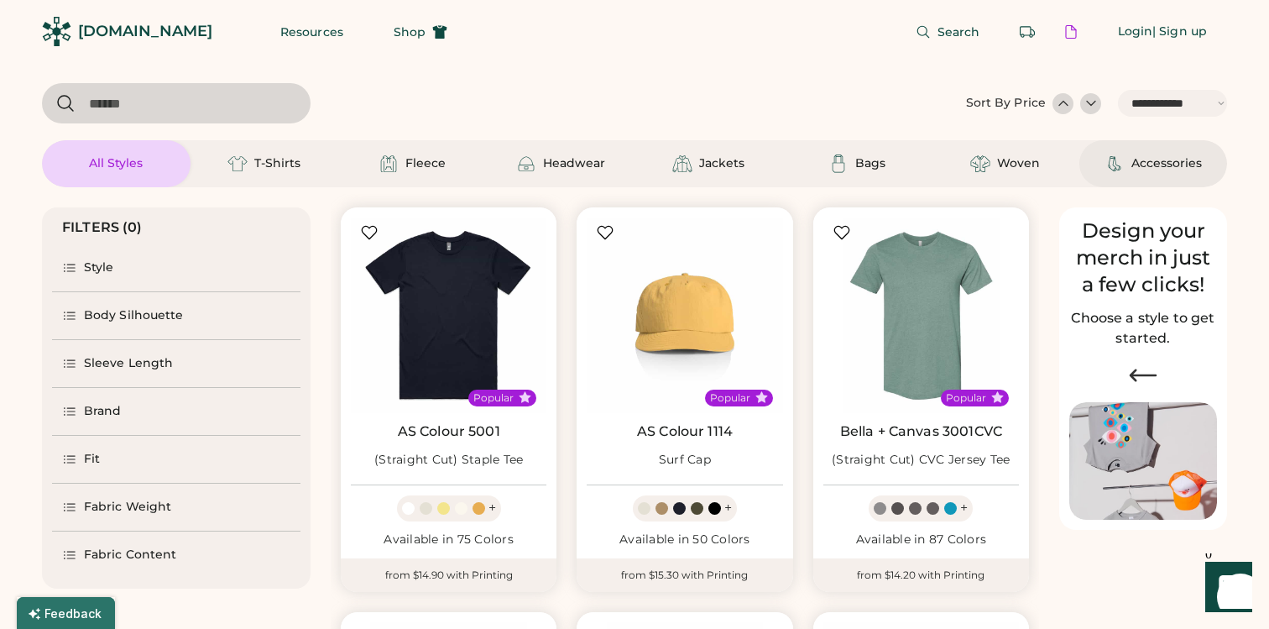
click at [1135, 154] on div "Accessories" at bounding box center [1153, 164] width 97 height 20
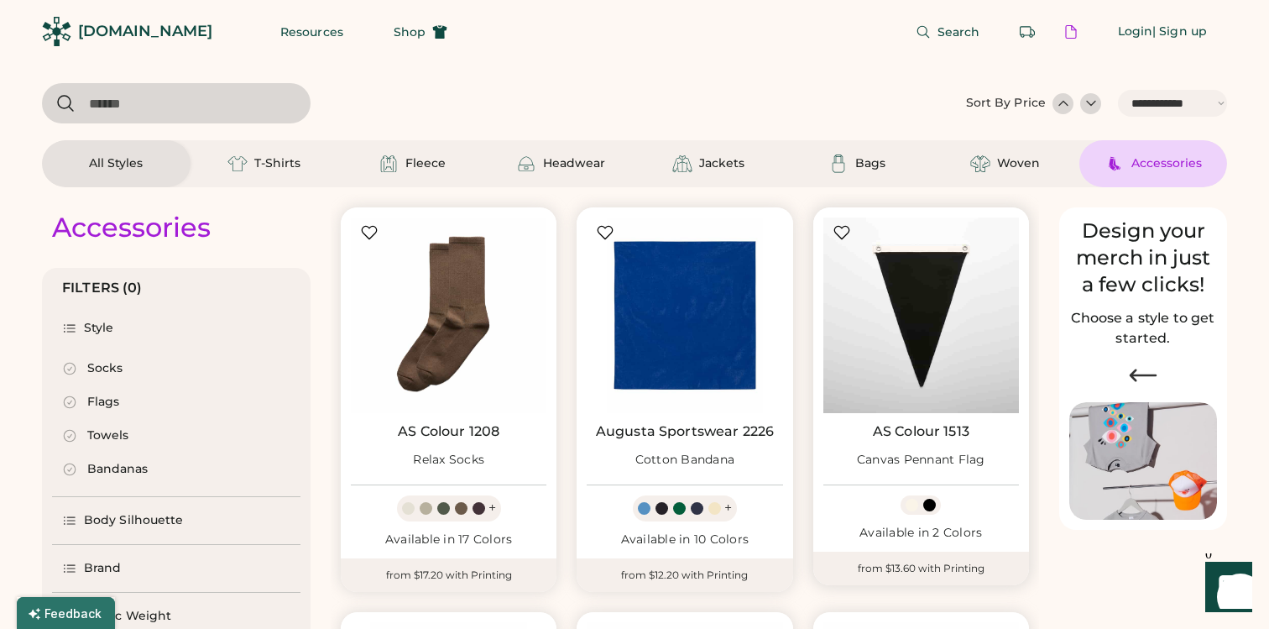
scroll to position [131, 0]
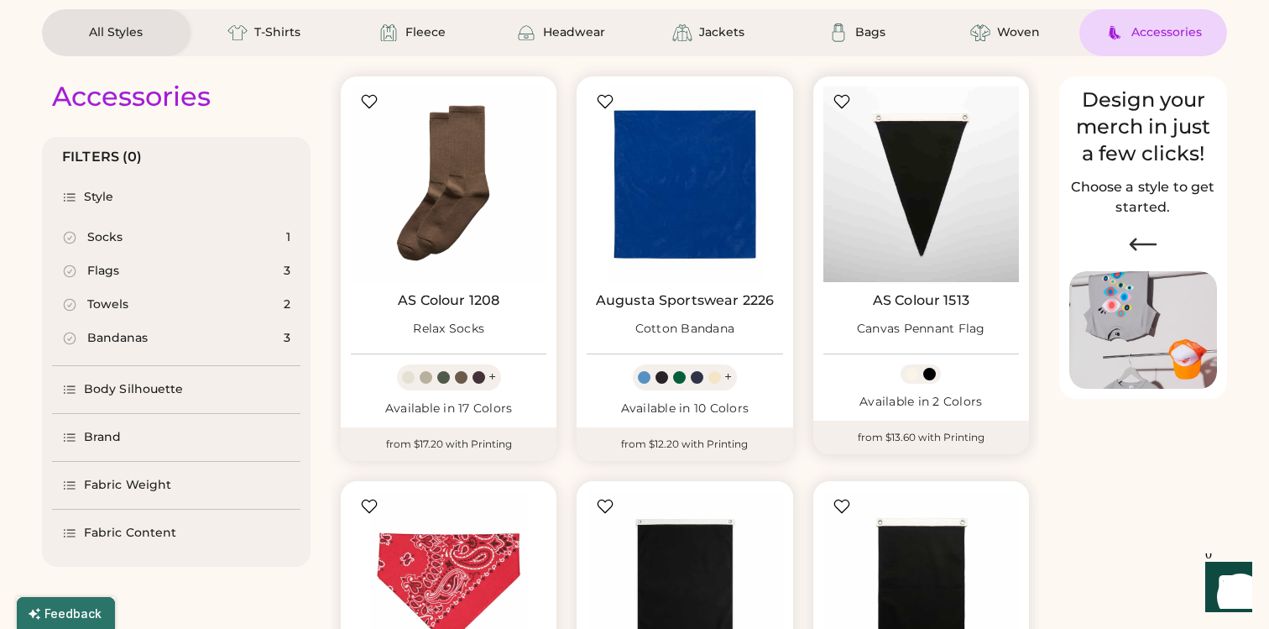
select select "*****"
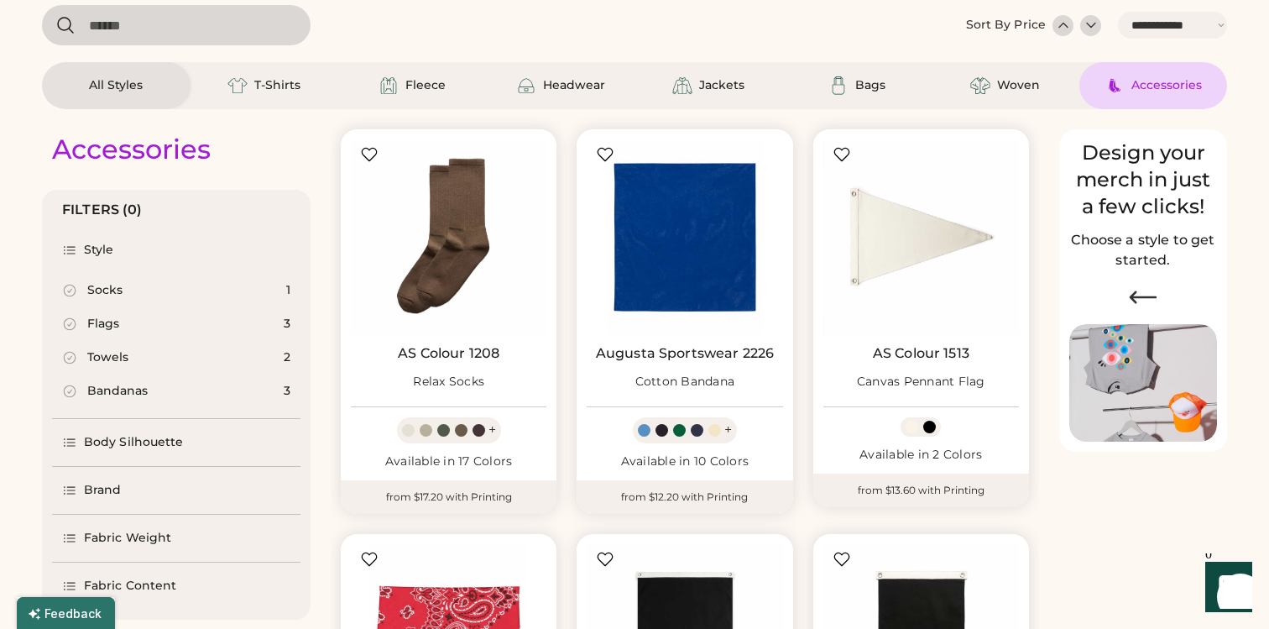
scroll to position [0, 0]
